Goal: Register for event/course

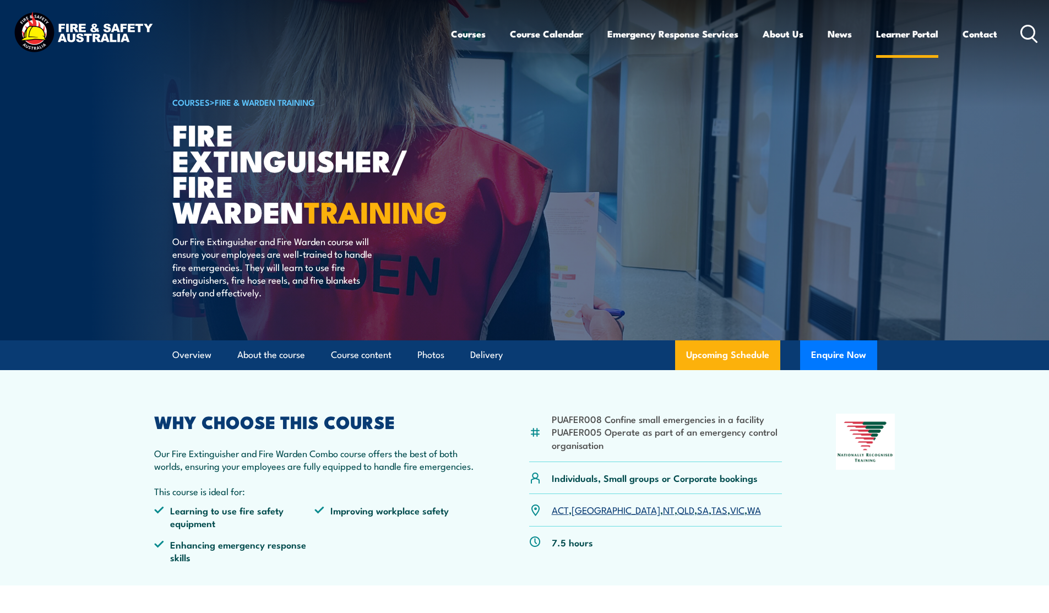
click at [898, 34] on link "Learner Portal" at bounding box center [907, 33] width 62 height 29
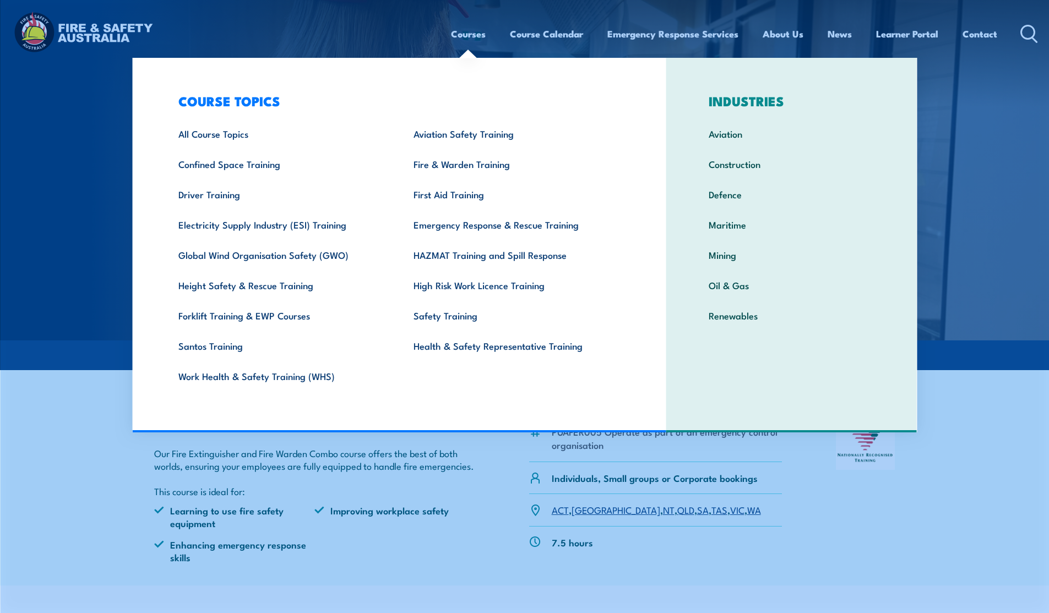
click at [463, 36] on link "Courses" at bounding box center [468, 33] width 35 height 29
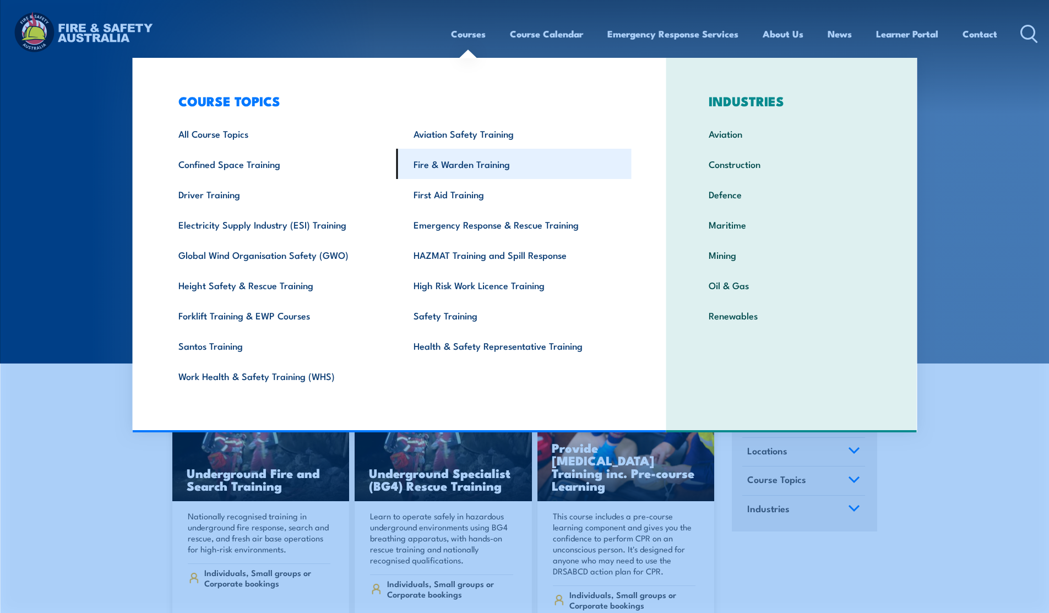
click at [474, 168] on link "Fire & Warden Training" at bounding box center [513, 164] width 235 height 30
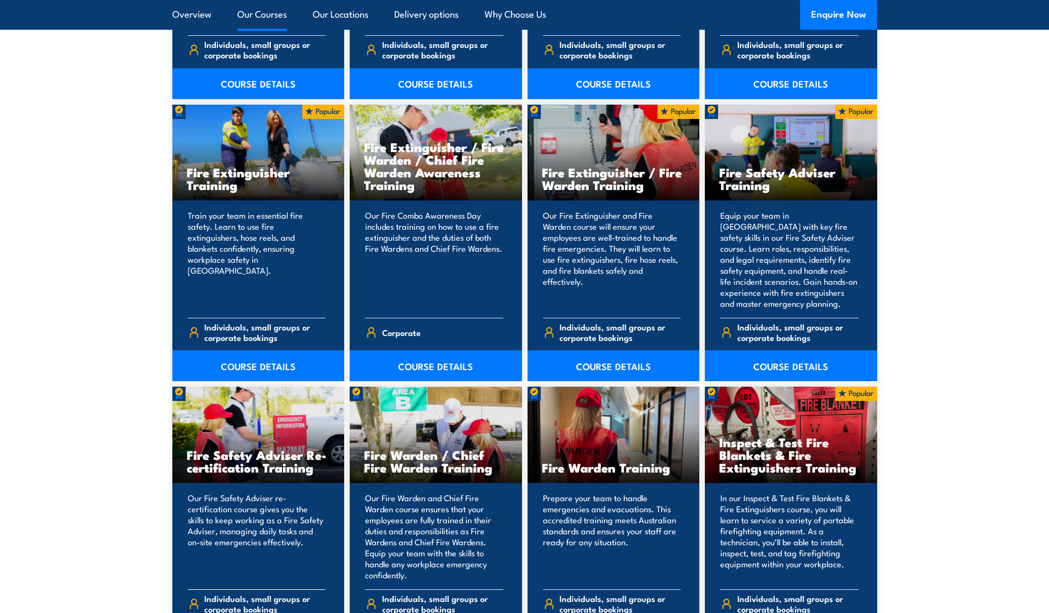
scroll to position [1123, 0]
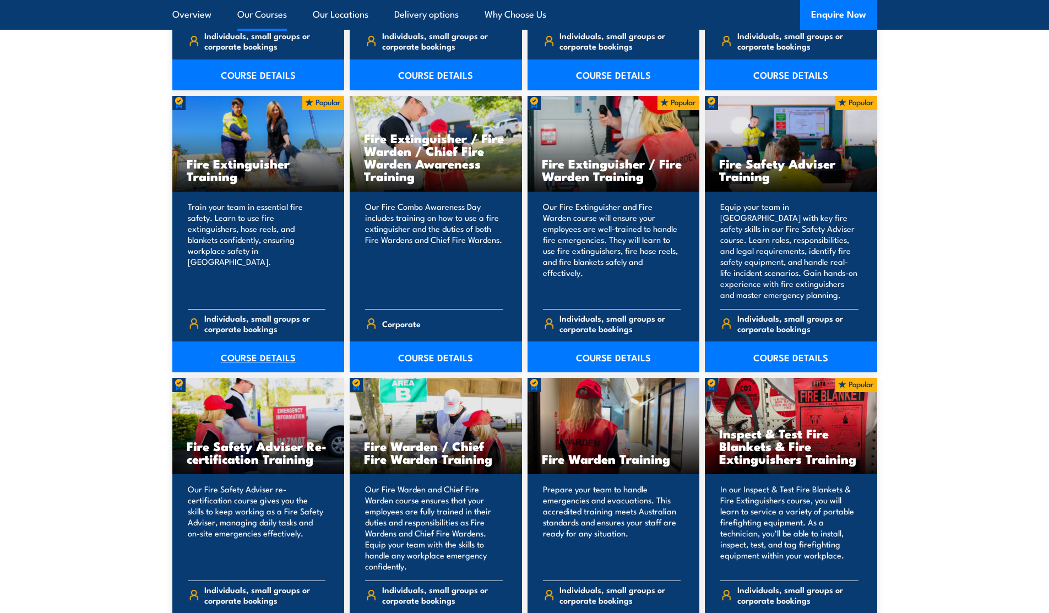
click at [253, 350] on link "COURSE DETAILS" at bounding box center [258, 356] width 172 height 31
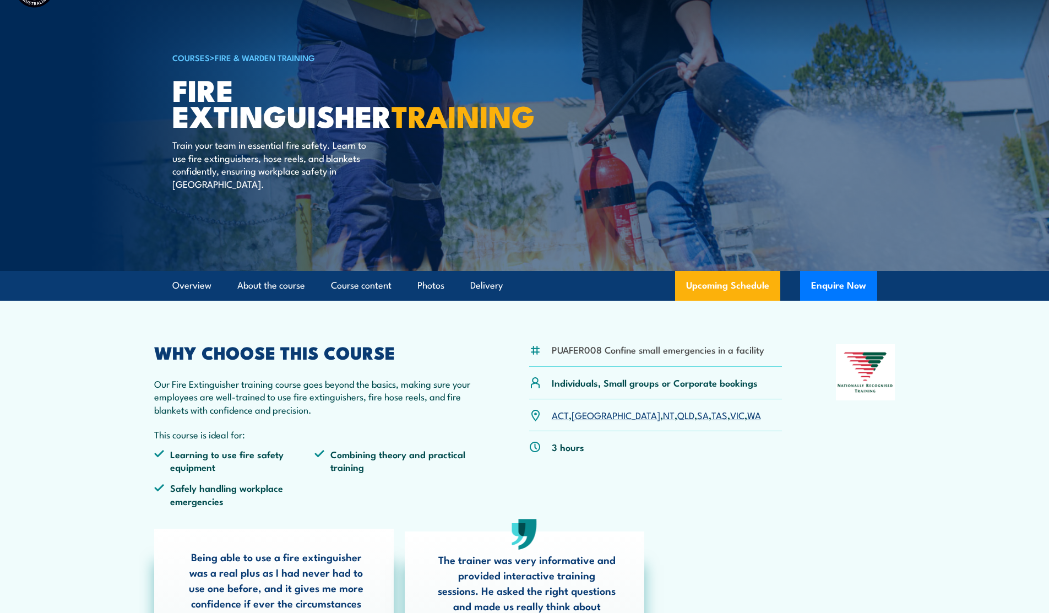
scroll to position [132, 0]
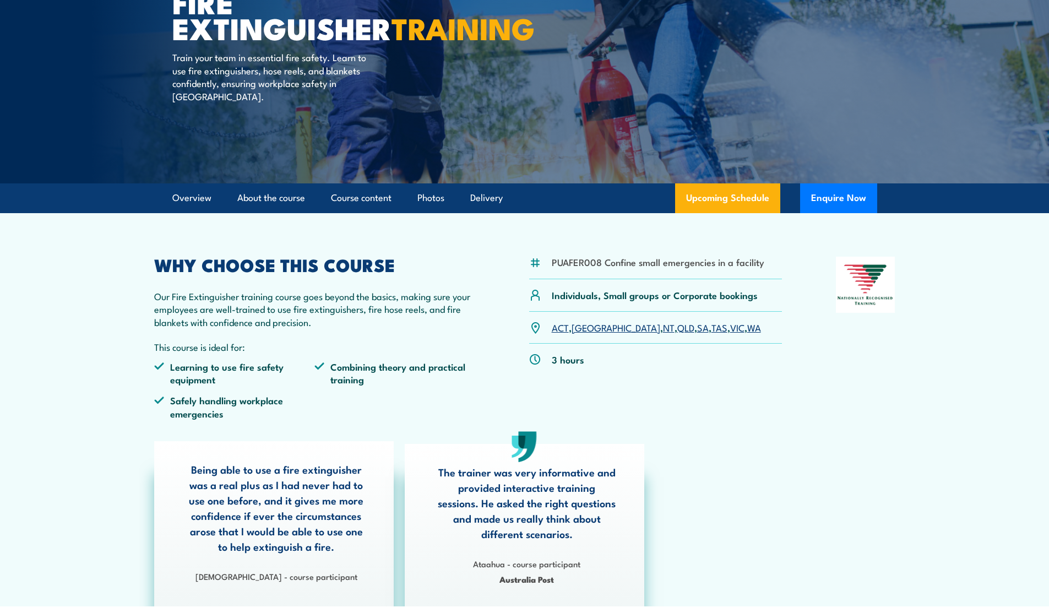
click at [697, 328] on link "SA" at bounding box center [703, 326] width 12 height 13
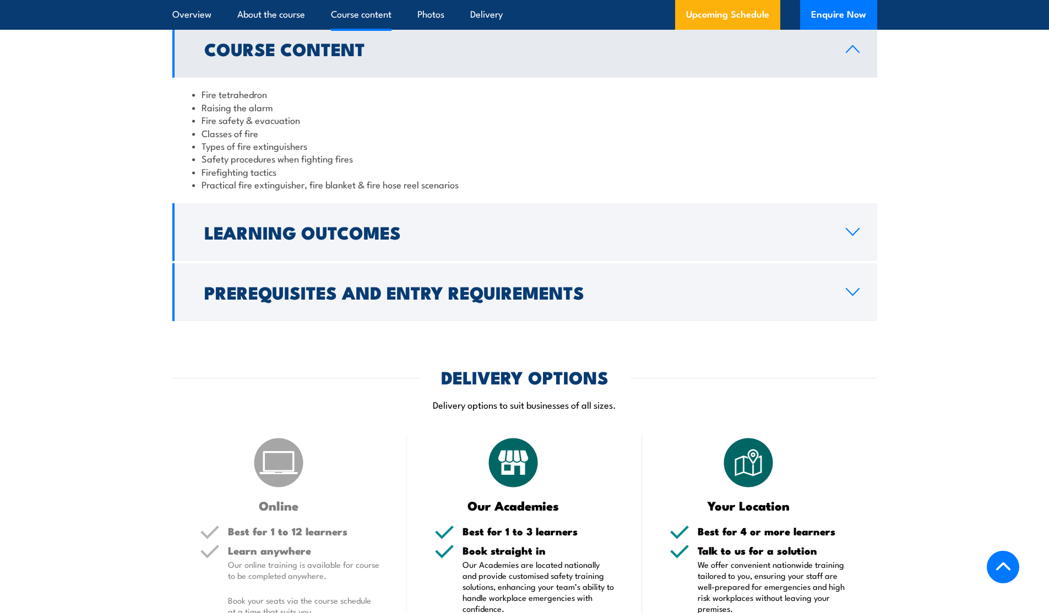
scroll to position [790, 0]
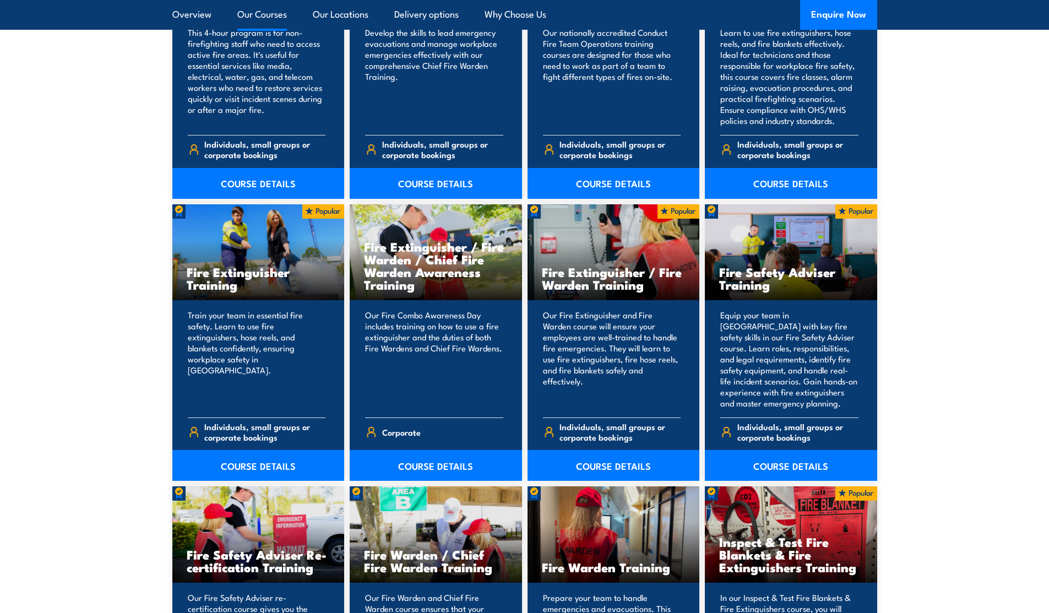
scroll to position [991, 0]
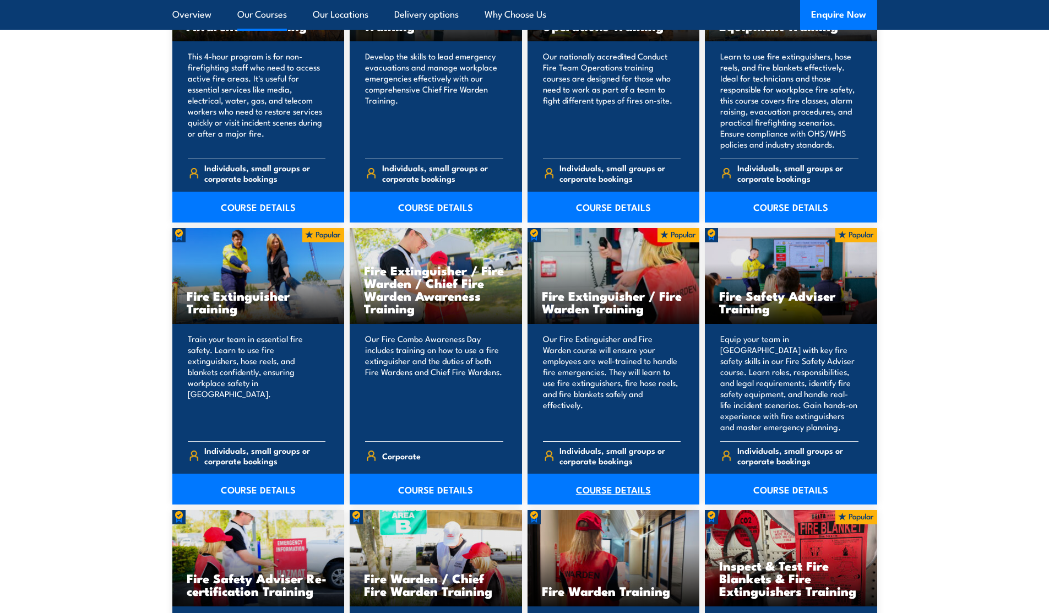
click at [623, 490] on link "COURSE DETAILS" at bounding box center [613, 488] width 172 height 31
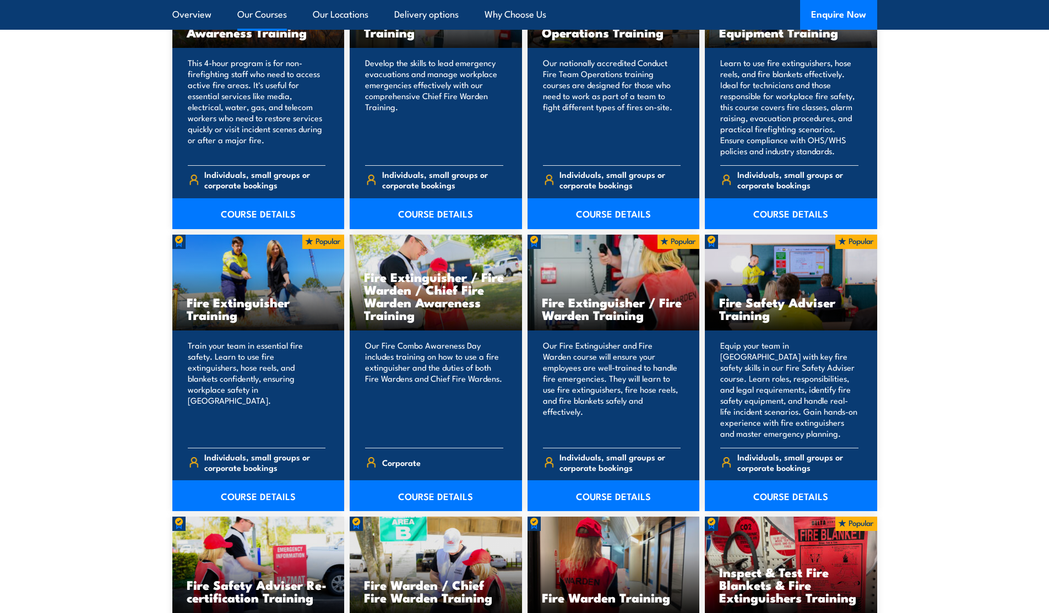
scroll to position [991, 0]
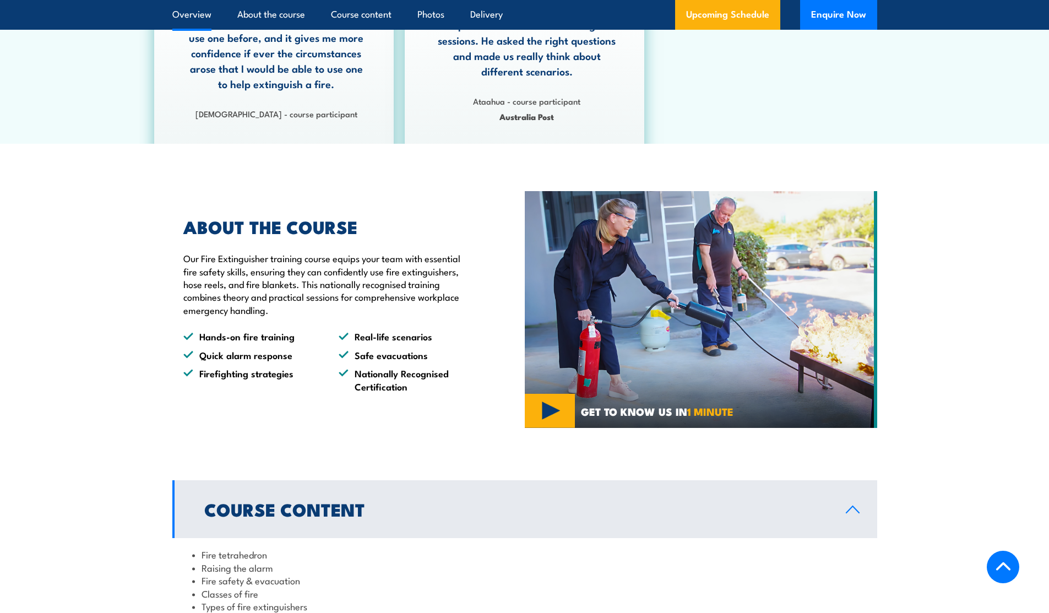
scroll to position [330, 0]
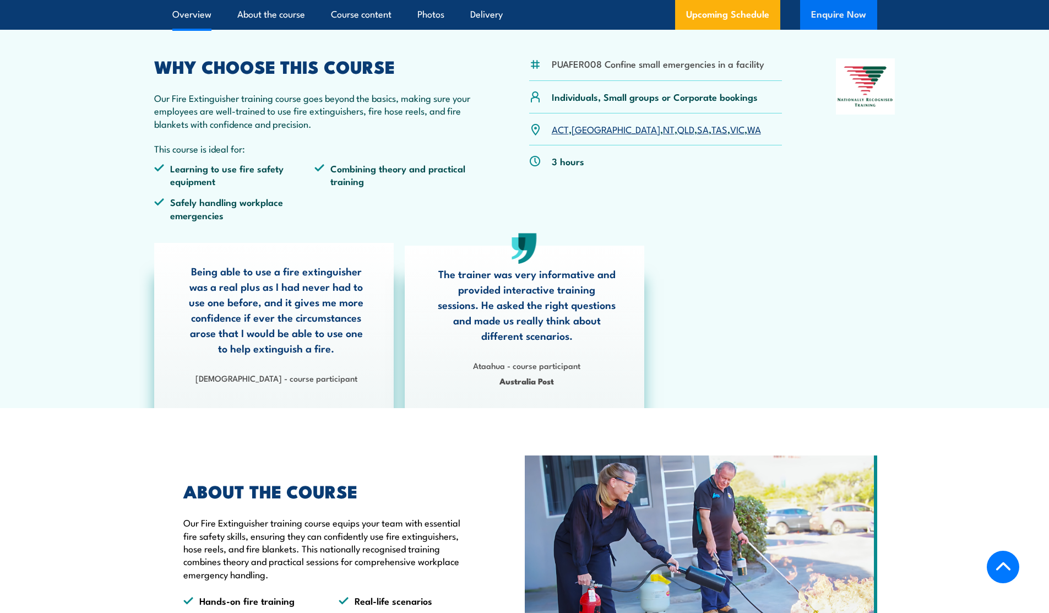
click at [830, 18] on button "Enquire Now" at bounding box center [838, 15] width 77 height 30
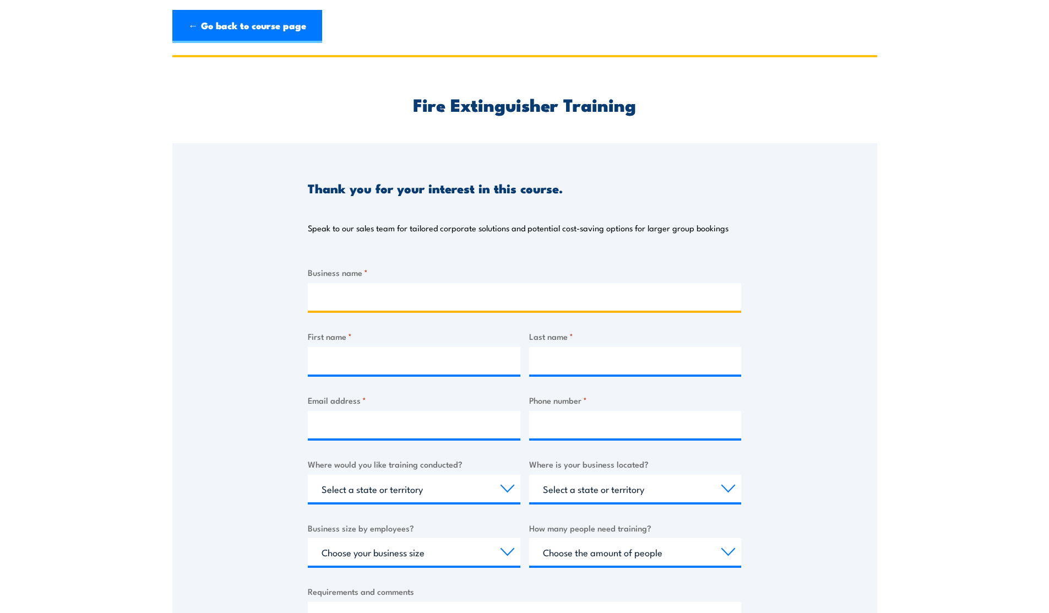
click at [510, 292] on input "Business name *" at bounding box center [524, 297] width 433 height 28
select select "SA"
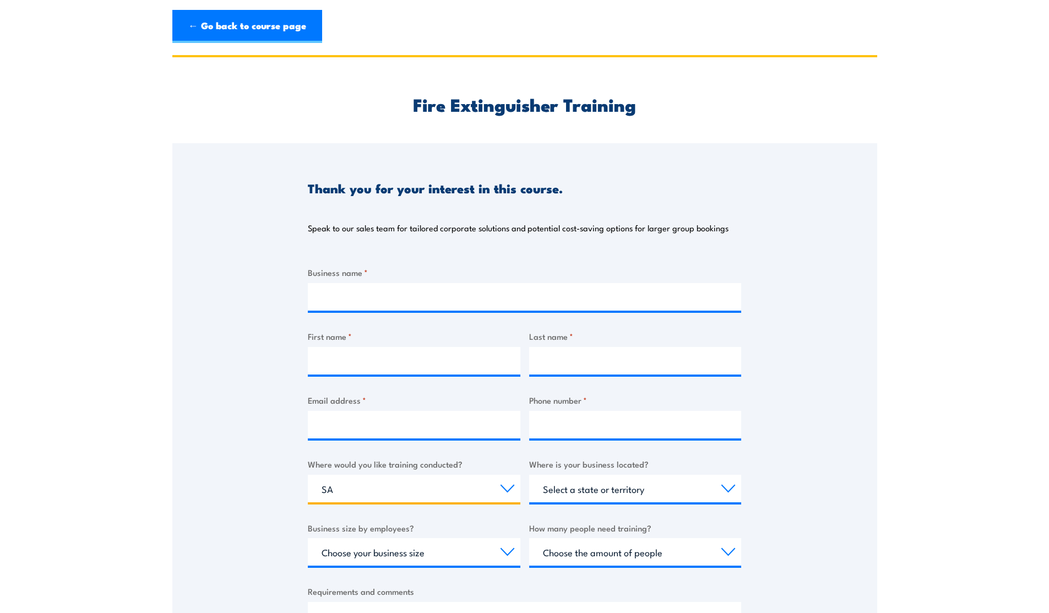
click at [308, 474] on select "Select a state or territory Nationally - multiple locations QLD NSW VIC SA ACT …" at bounding box center [414, 488] width 212 height 28
select select "SA"
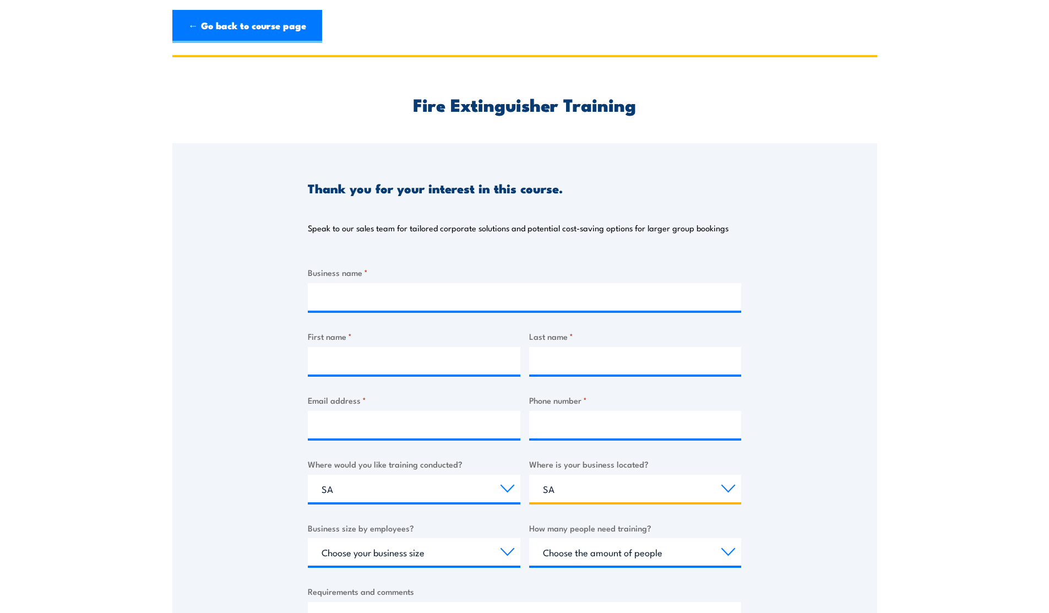
click at [529, 474] on select "Select a state or territory QLD NSW VIC SA ACT WA TAS NT" at bounding box center [635, 488] width 212 height 28
select select "20 to 199"
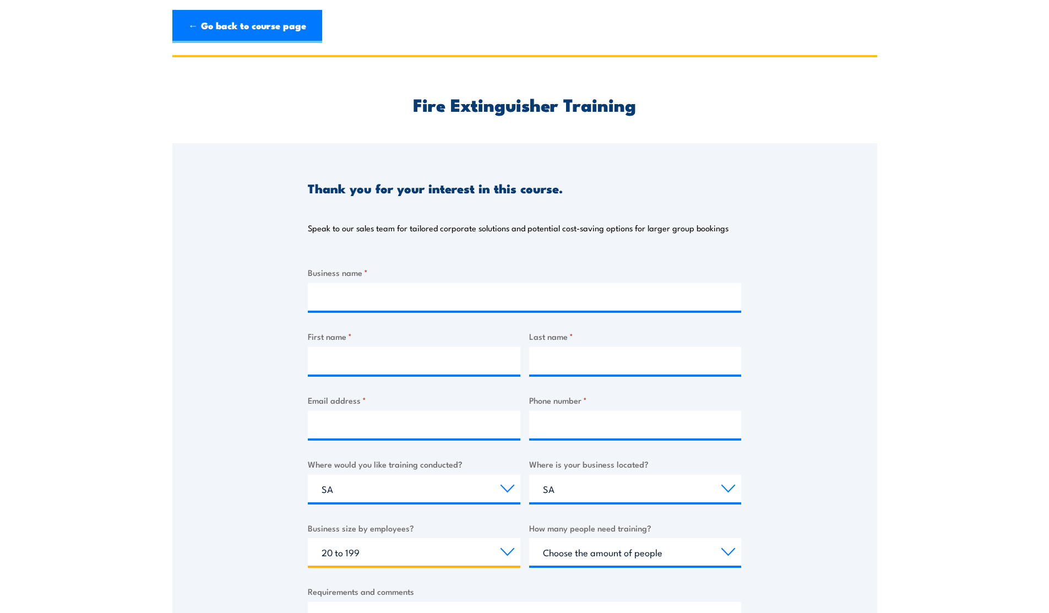
click at [308, 538] on select "Choose your business size 1 to 19 20 to 199 200+" at bounding box center [414, 552] width 212 height 28
select select "5 to 19"
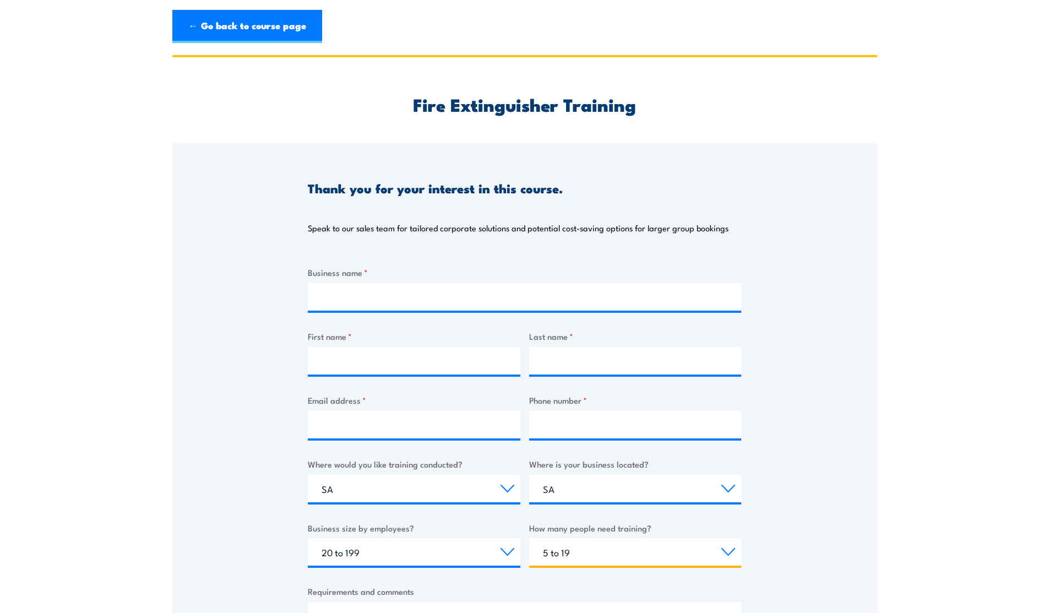
click at [529, 538] on select "Choose the amount of people 1 to 4 5 to 19 20+" at bounding box center [635, 552] width 212 height 28
click at [182, 337] on div "Thank you for your interest in this course. Speak to our sales team for tailore…" at bounding box center [524, 418] width 705 height 550
click at [332, 291] on input "Business name *" at bounding box center [524, 297] width 433 height 28
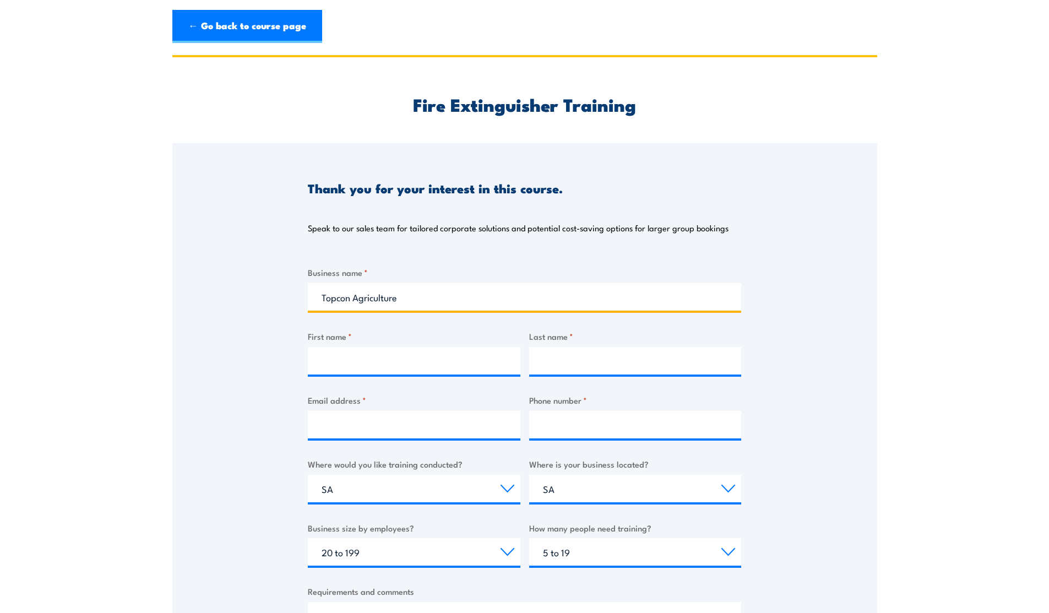
type input "Topcon Agriculture"
click at [341, 356] on input "First name *" at bounding box center [414, 361] width 212 height 28
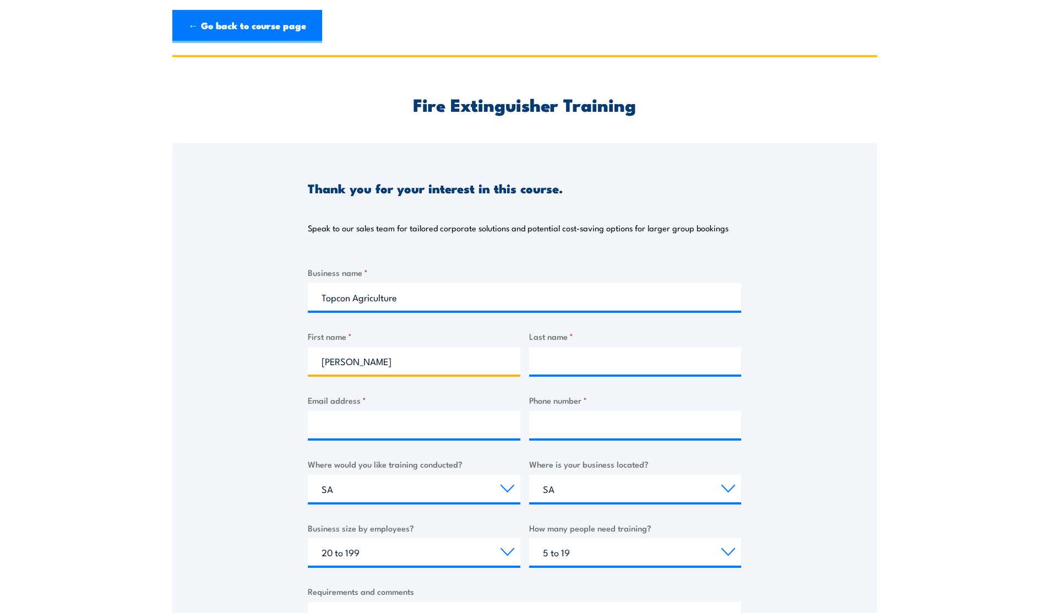
type input "Jason"
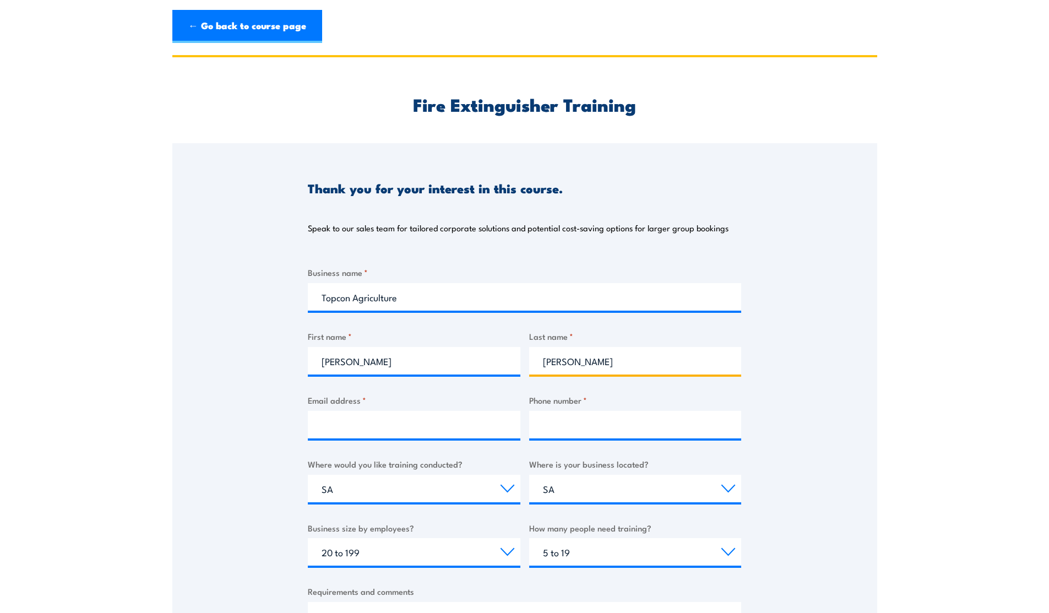
type input "Grieger"
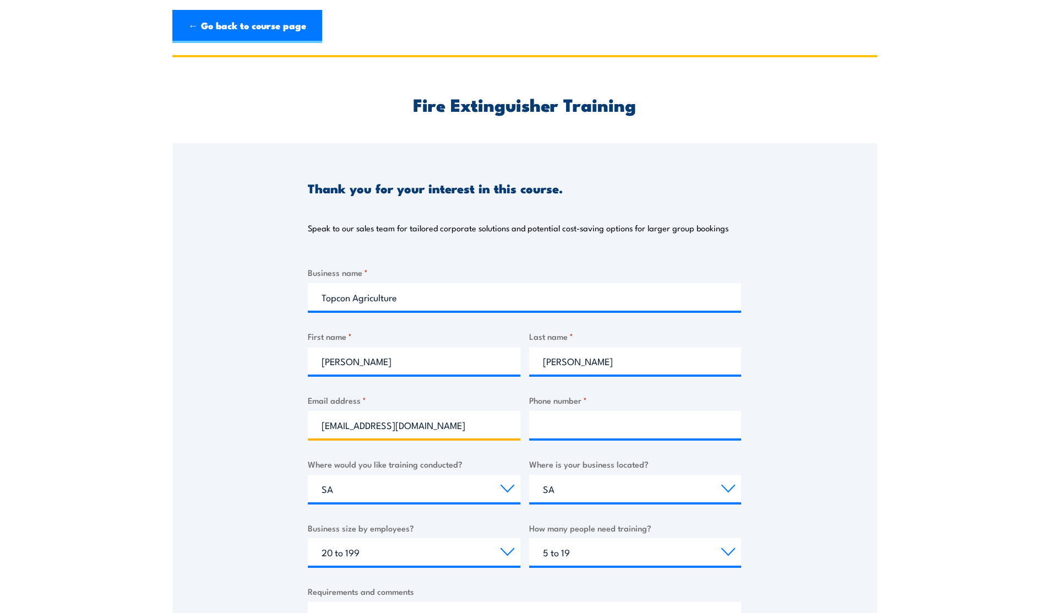
type input "jgrieger@topcon.com"
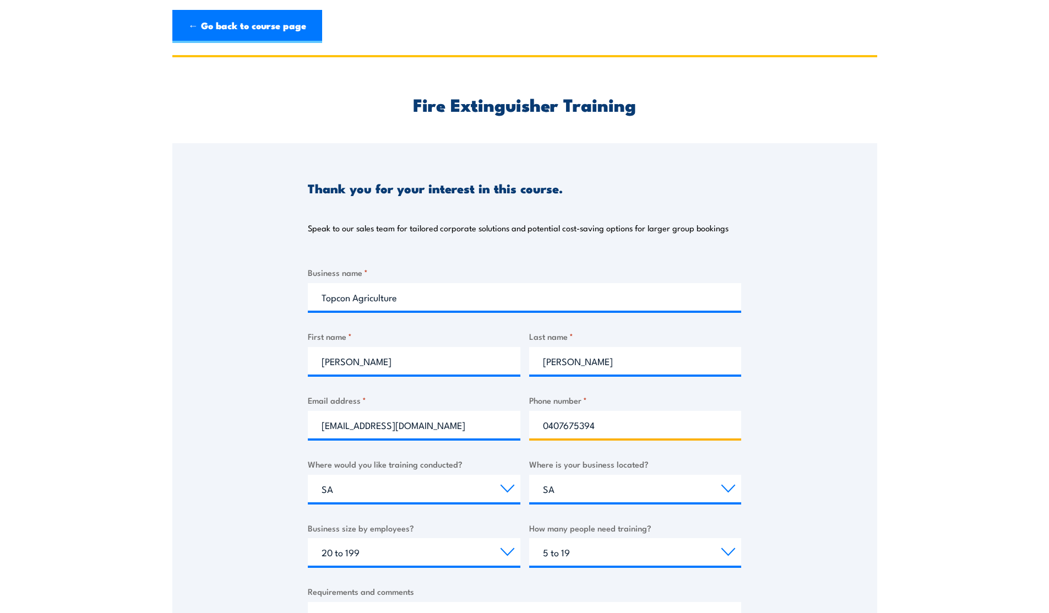
type input "0407675394"
click at [819, 418] on div "Thank you for your interest in this course. Speak to our sales team for tailore…" at bounding box center [524, 418] width 705 height 550
click at [859, 340] on div "Thank you for your interest in this course. Speak to our sales team for tailore…" at bounding box center [524, 418] width 705 height 550
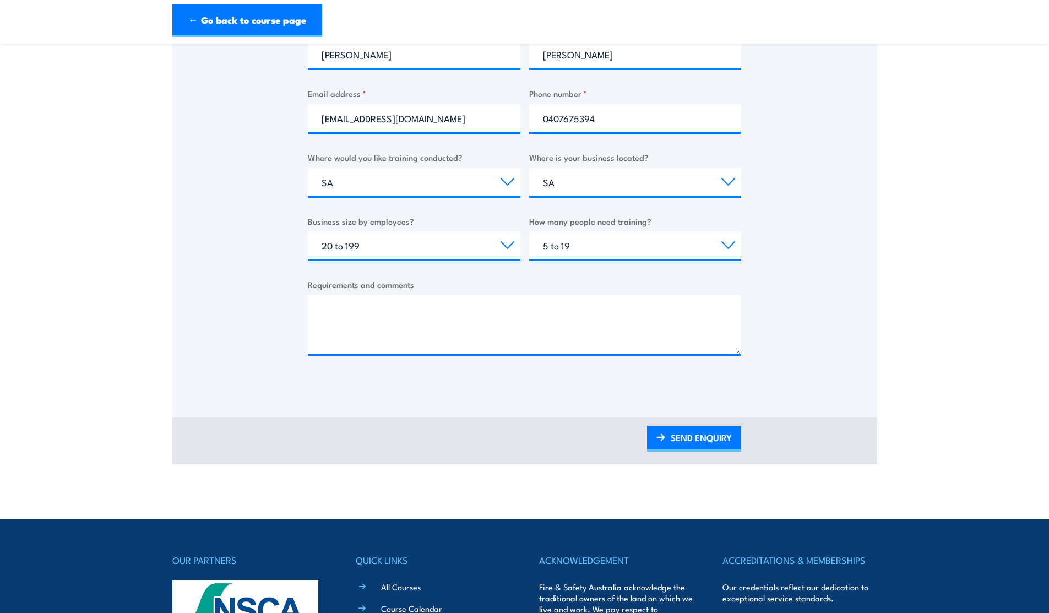
scroll to position [330, 0]
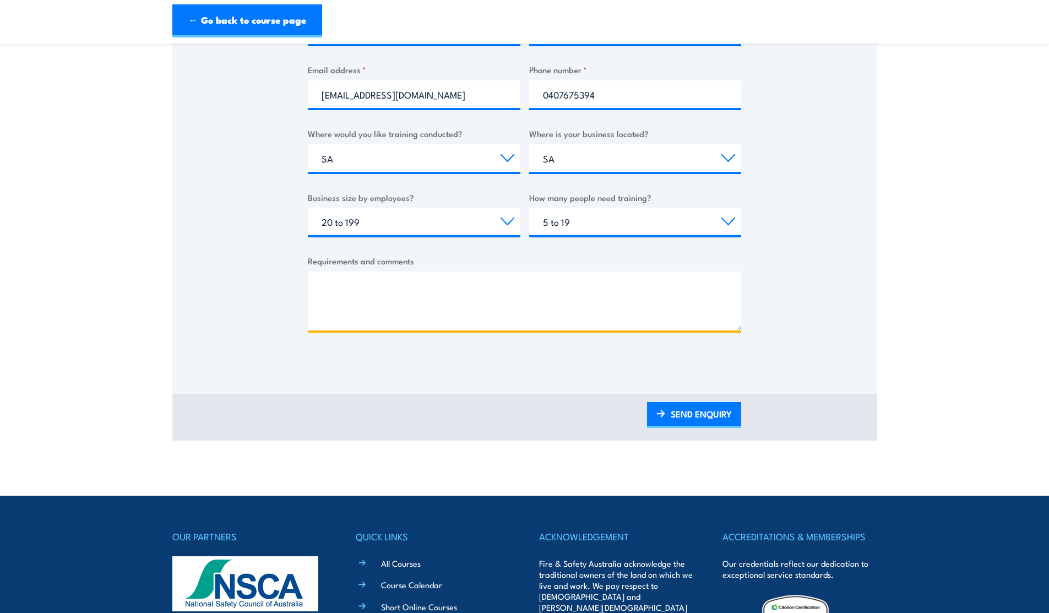
click at [442, 286] on textarea "Requirements and comments" at bounding box center [524, 300] width 433 height 59
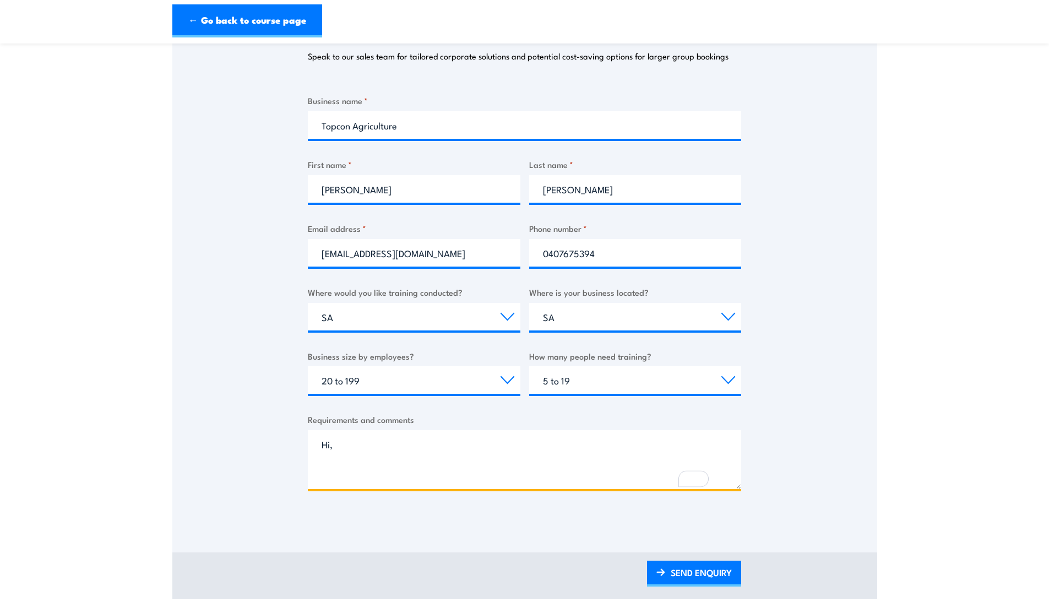
scroll to position [198, 0]
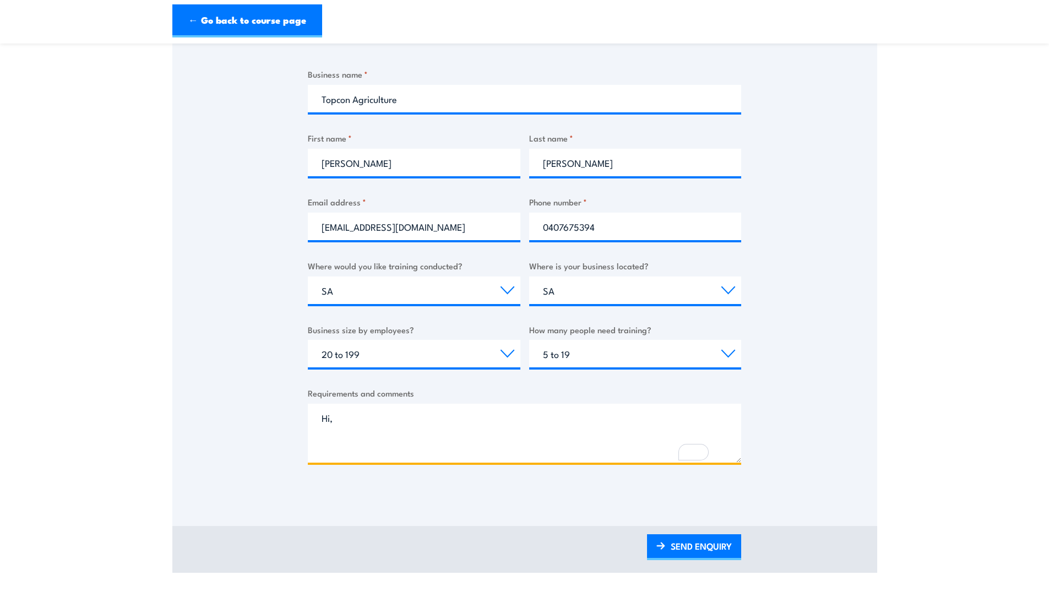
click at [327, 444] on textarea "Hi," at bounding box center [524, 432] width 433 height 59
click at [384, 439] on textarea "Hi," at bounding box center [524, 432] width 433 height 59
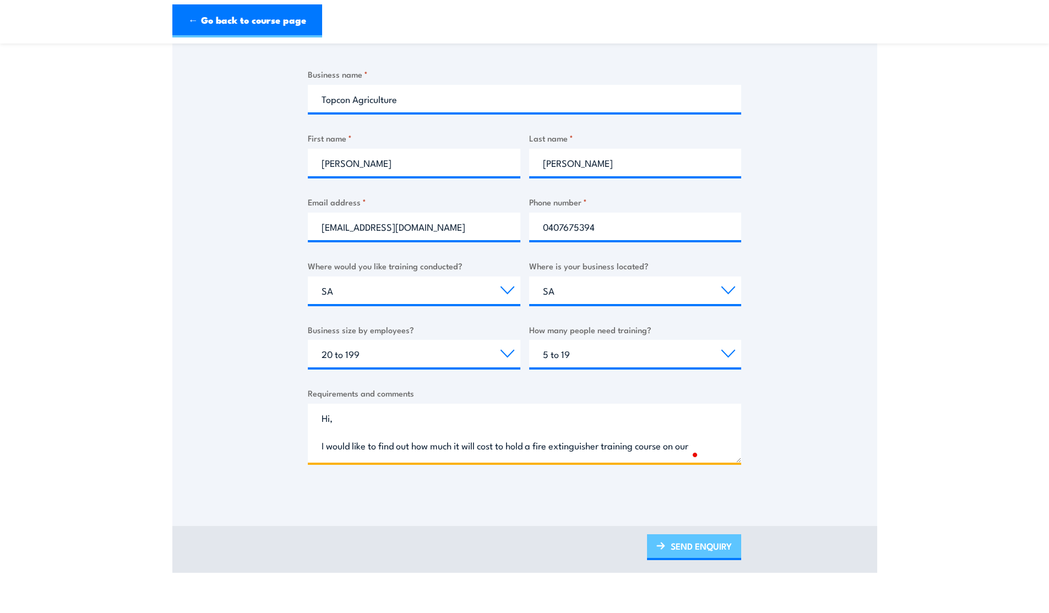
type textarea "Hi, I would like to find out how much it will cost to hold a fire extinguisher …"
click at [691, 544] on link "SEND ENQUIRY" at bounding box center [694, 547] width 94 height 26
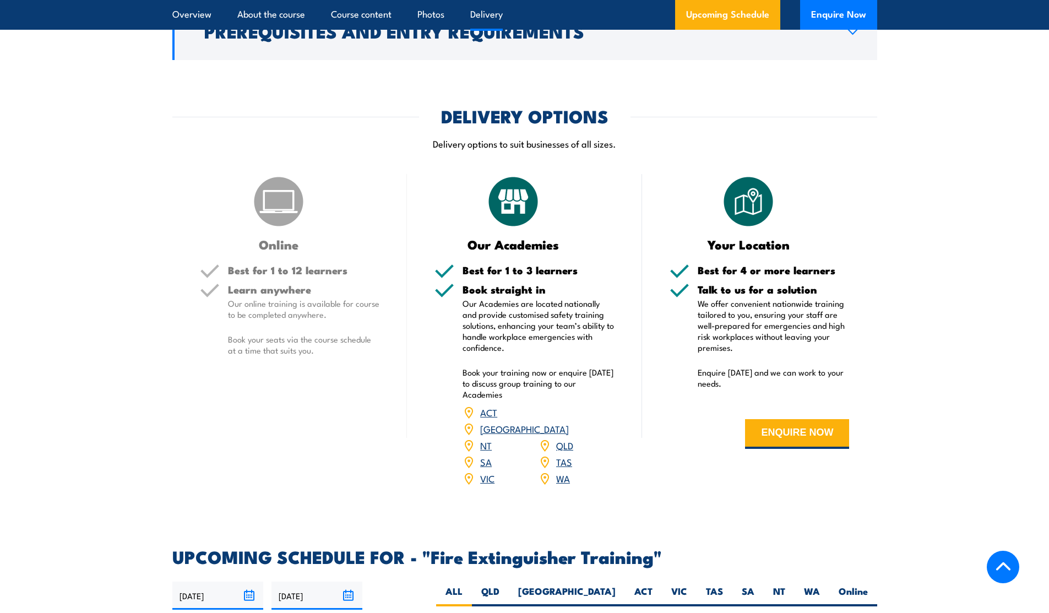
scroll to position [1414, 0]
